Goal: Navigation & Orientation: Find specific page/section

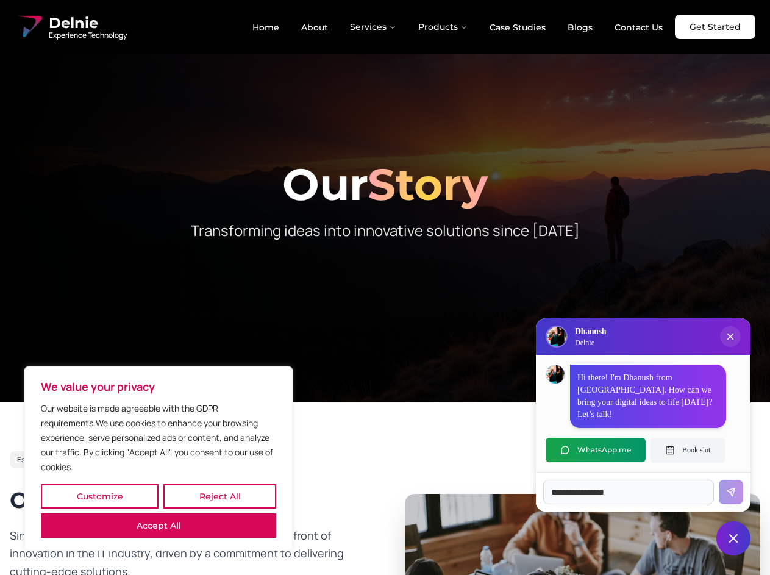
click at [99, 496] on button "Customize" at bounding box center [100, 496] width 118 height 24
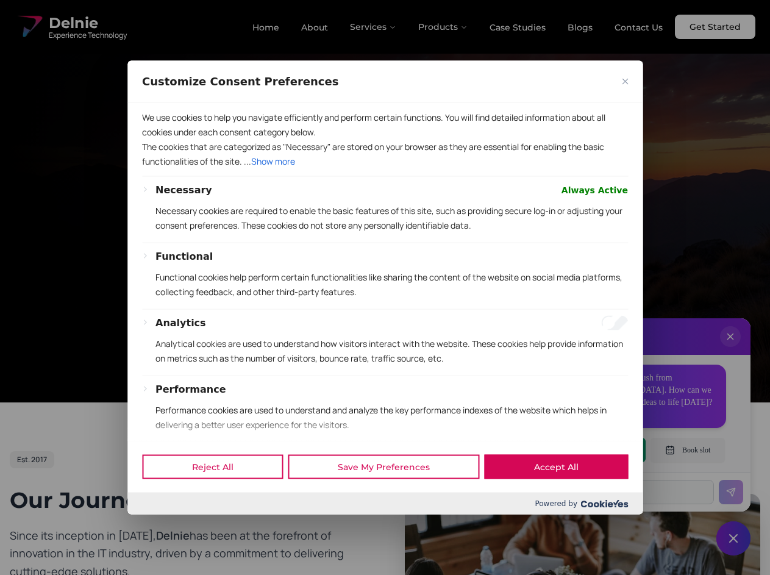
click at [219, 496] on div at bounding box center [385, 287] width 770 height 575
click at [158, 396] on button "Performance" at bounding box center [190, 388] width 71 height 15
click at [384, 287] on div "Functional Functional cookies help perform certain functionalities like sharing…" at bounding box center [391, 279] width 472 height 60
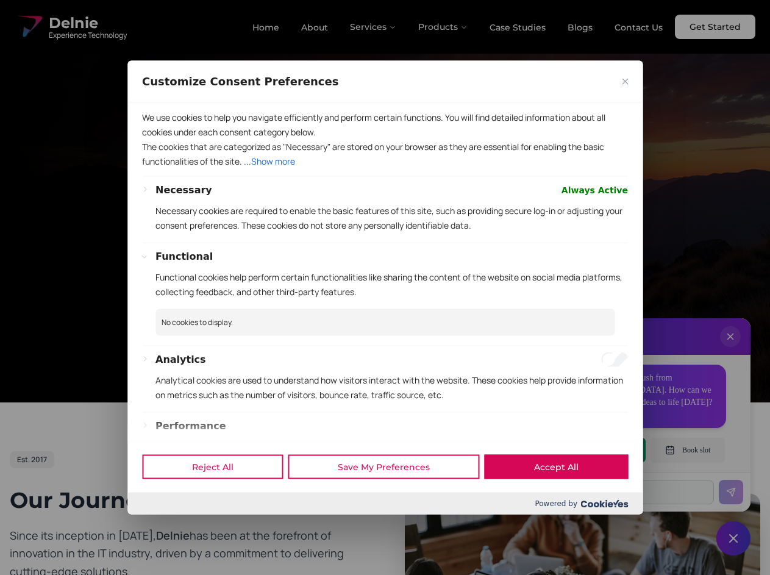
click at [373, 27] on div at bounding box center [385, 287] width 770 height 575
click at [443, 27] on div at bounding box center [385, 287] width 770 height 575
click at [730, 349] on div at bounding box center [385, 287] width 770 height 575
click at [595, 450] on div "Reject All Save My Preferences Accept All" at bounding box center [384, 467] width 515 height 52
click at [687, 450] on div at bounding box center [385, 287] width 770 height 575
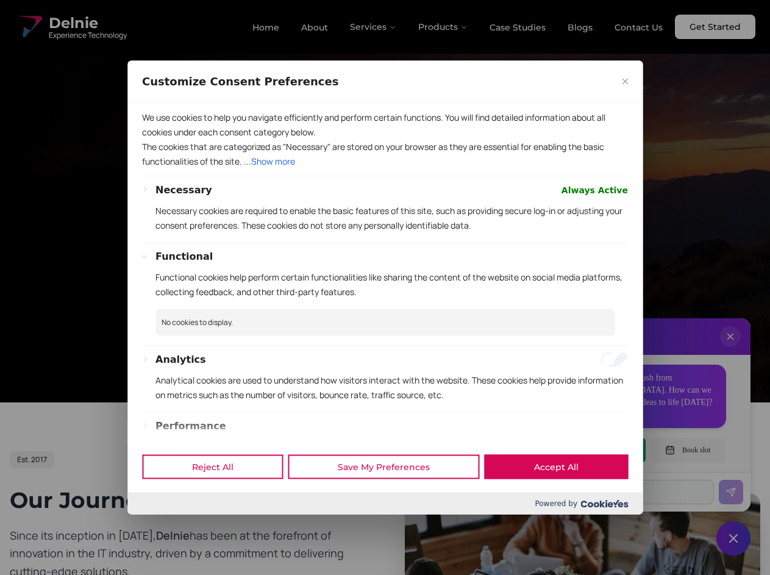
click at [733, 538] on div at bounding box center [385, 287] width 770 height 575
